Goal: Task Accomplishment & Management: Manage account settings

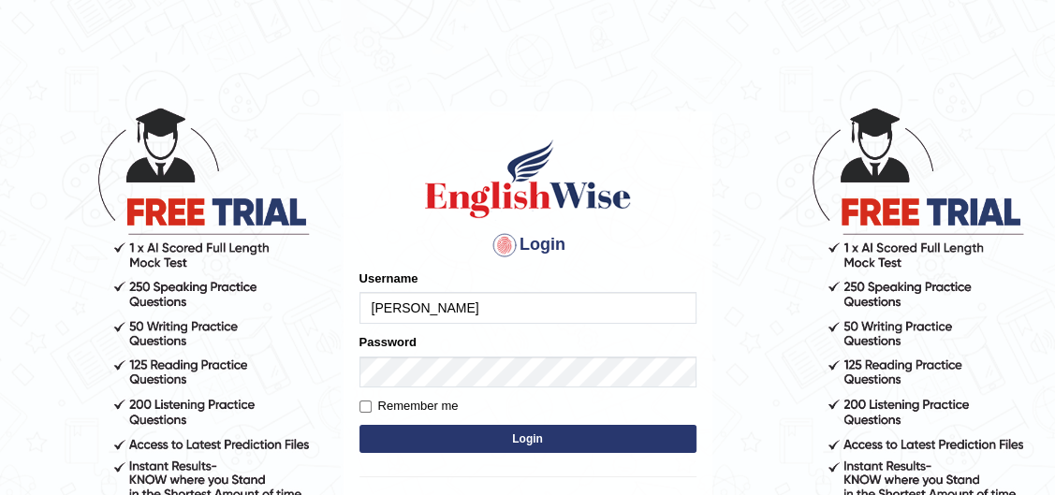
type input "[PERSON_NAME]"
click at [359, 425] on button "Login" at bounding box center [527, 439] width 337 height 28
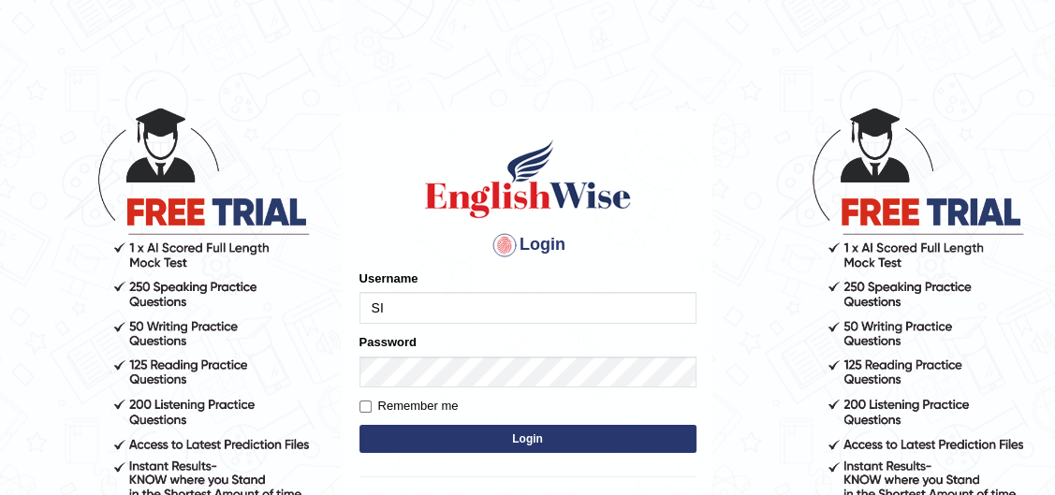
type input "[PERSON_NAME]"
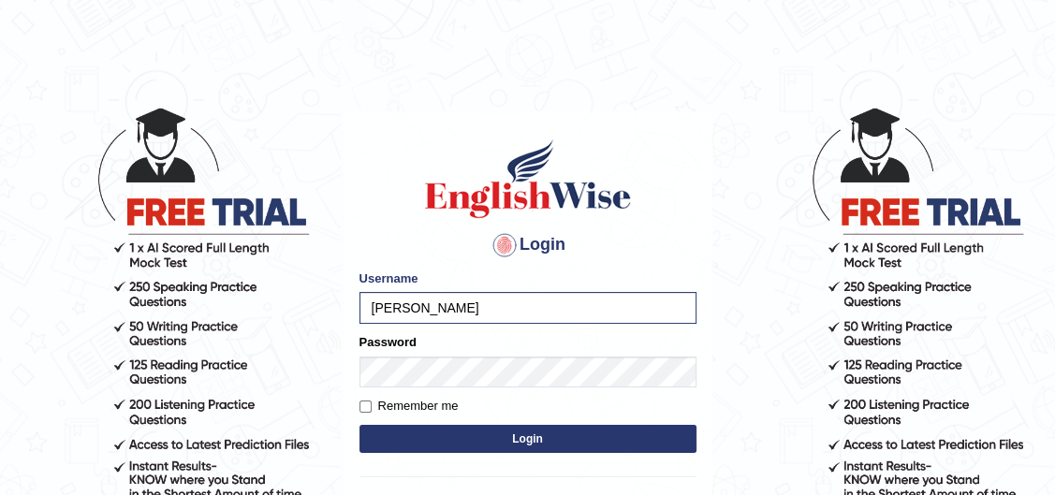
drag, startPoint x: 433, startPoint y: 271, endPoint x: 439, endPoint y: 309, distance: 37.9
click at [432, 295] on div "Username [PERSON_NAME]" at bounding box center [527, 297] width 337 height 54
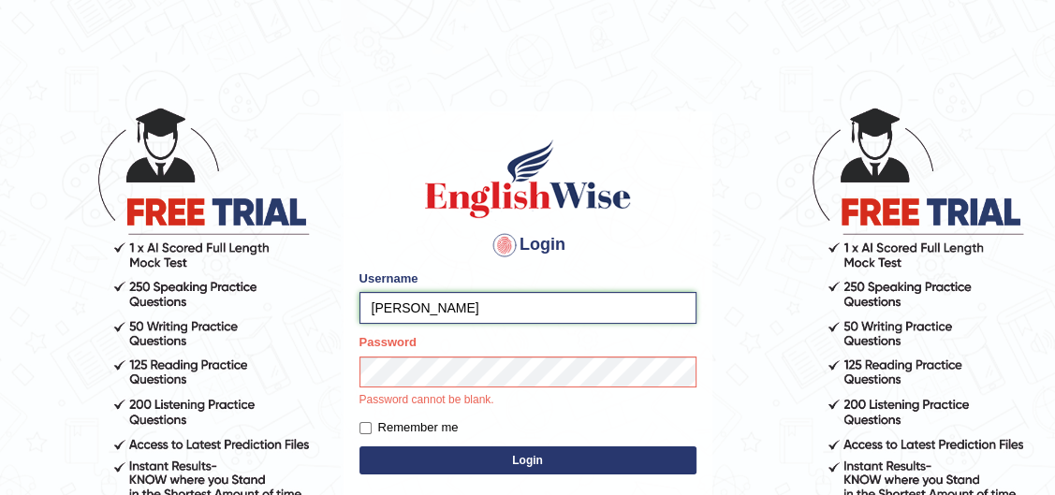
drag, startPoint x: 442, startPoint y: 315, endPoint x: 365, endPoint y: 287, distance: 81.7
click at [367, 287] on div "Username [PERSON_NAME]" at bounding box center [527, 297] width 337 height 54
type input "S"
type input "[PERSON_NAME]"
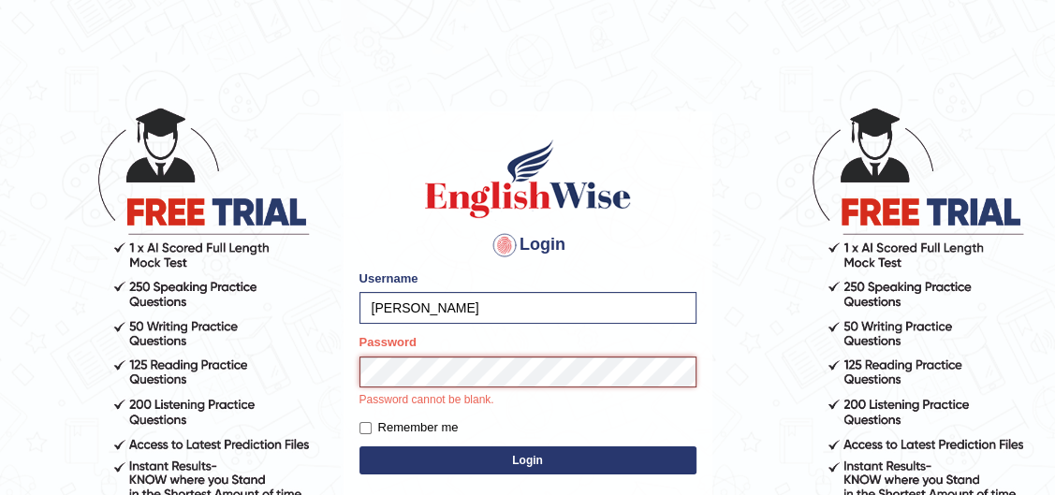
click at [371, 386] on div "Password Password cannot be blank." at bounding box center [527, 371] width 337 height 76
click at [490, 473] on button "Login" at bounding box center [527, 460] width 337 height 28
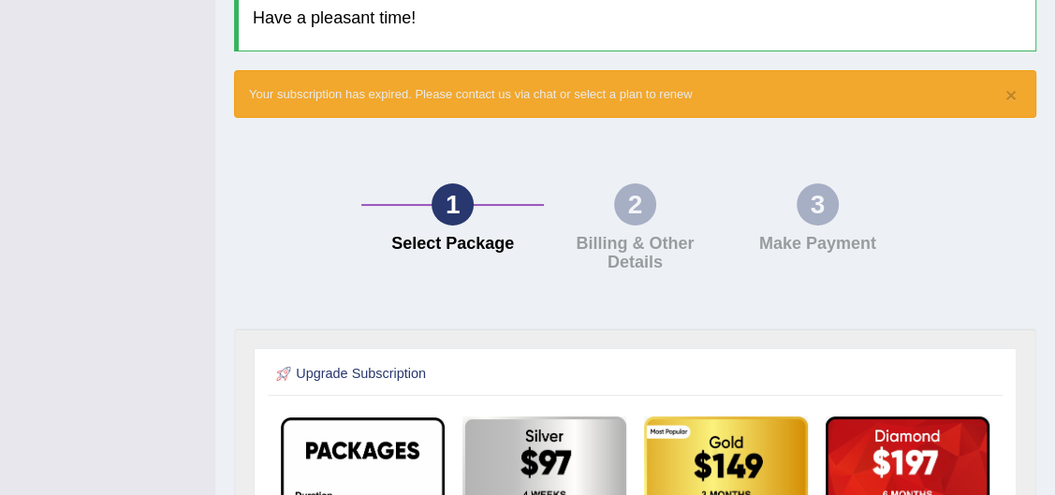
scroll to position [87, 0]
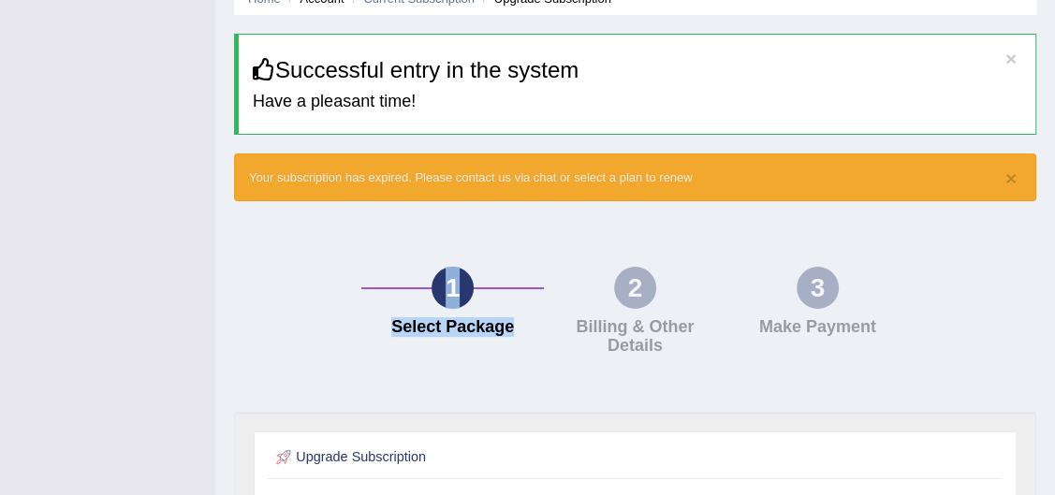
drag, startPoint x: 627, startPoint y: 292, endPoint x: 316, endPoint y: 243, distance: 314.5
click at [387, 259] on div "1 Select Package 2 Billing & Other Details 3 Make Payment" at bounding box center [635, 316] width 821 height 192
drag, startPoint x: 316, startPoint y: 243, endPoint x: 152, endPoint y: 197, distance: 171.0
click at [265, 232] on div "1 Select Package 2 Billing & Other Details 3 Make Payment" at bounding box center [635, 316] width 821 height 192
